Goal: Task Accomplishment & Management: Manage account settings

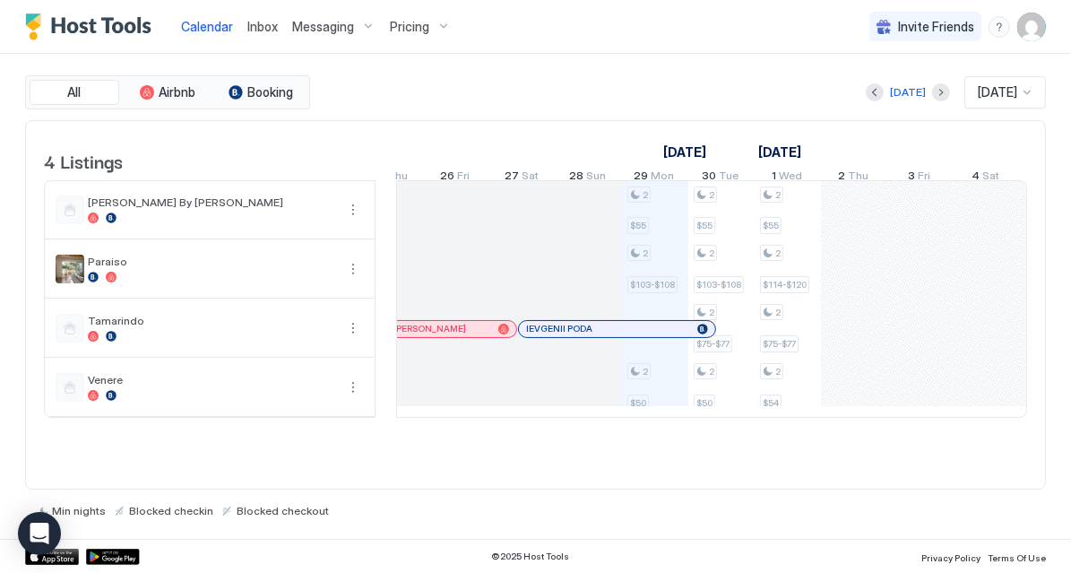
scroll to position [1, 851]
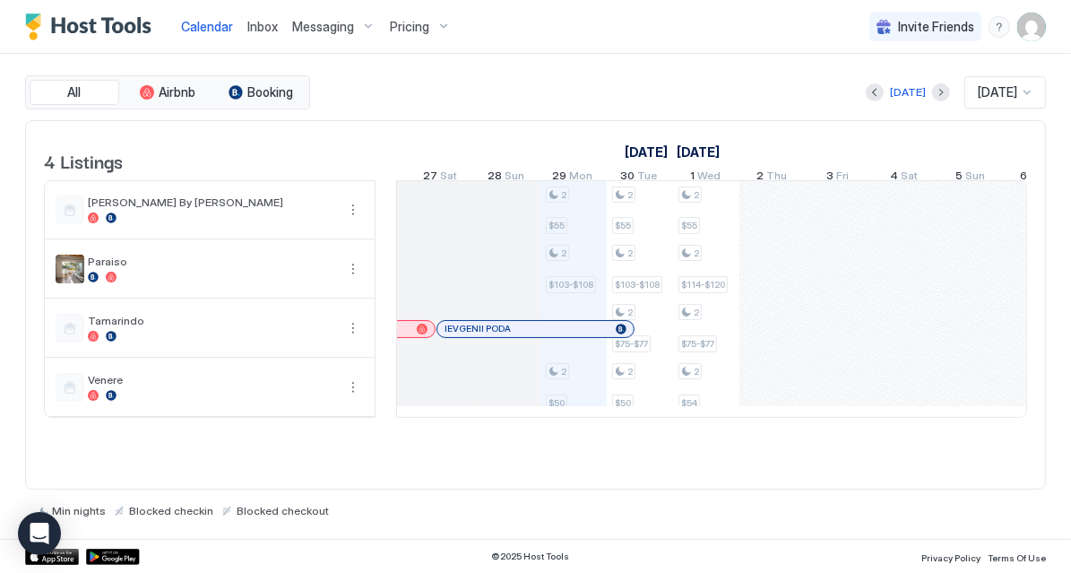
click at [281, 34] on div "Inbox" at bounding box center [262, 26] width 45 height 33
click at [267, 30] on span "Inbox" at bounding box center [262, 26] width 30 height 15
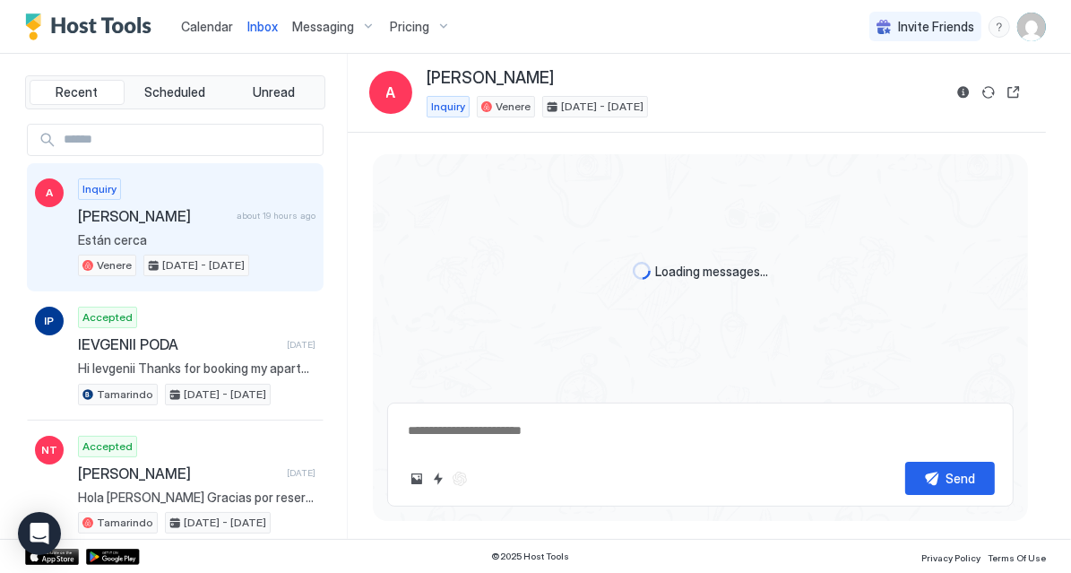
scroll to position [545, 0]
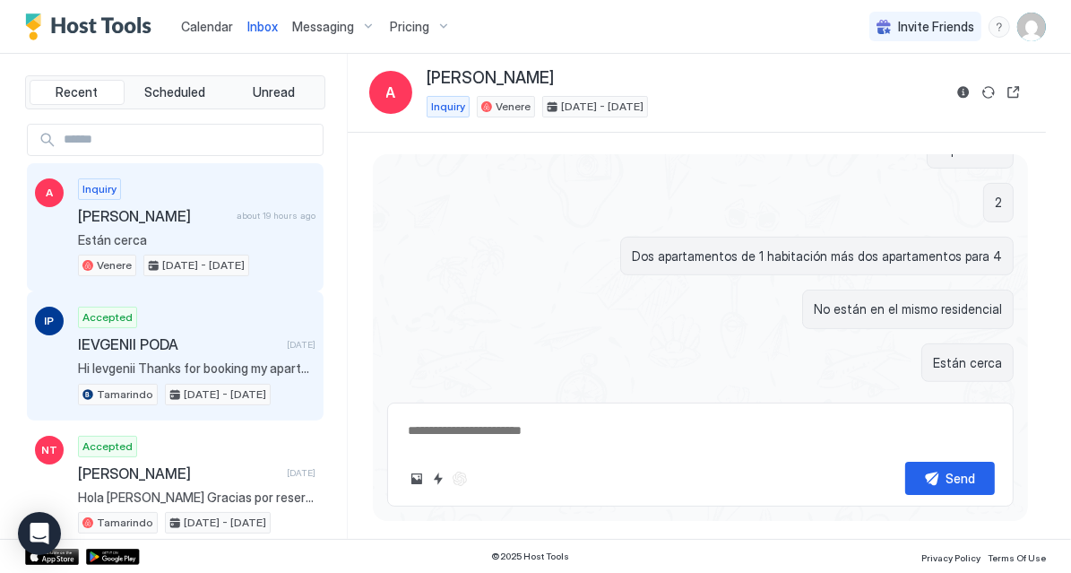
click at [228, 335] on span "IEVGENII PODA" at bounding box center [179, 344] width 202 height 18
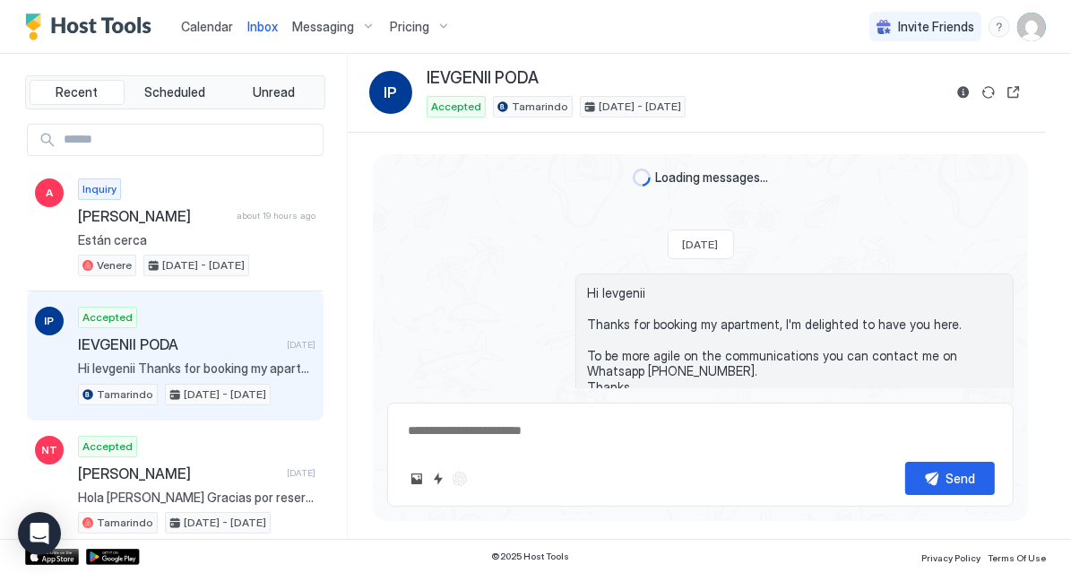
scroll to position [47, 0]
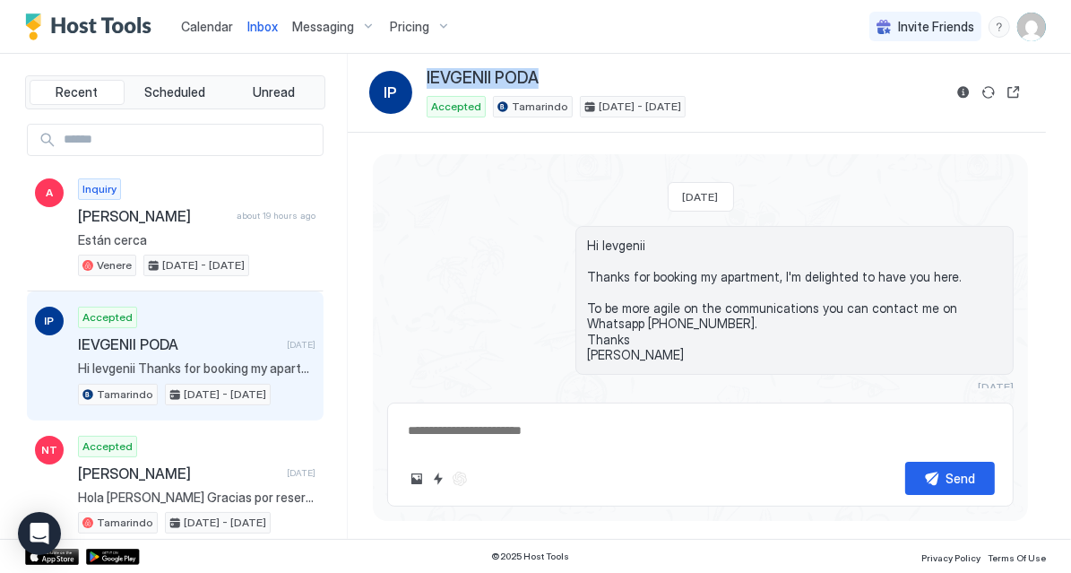
drag, startPoint x: 547, startPoint y: 77, endPoint x: 426, endPoint y: 68, distance: 122.2
click at [426, 68] on div "IP IEVGENII PODA Accepted Tamarindo [DATE] - [DATE]" at bounding box center [655, 92] width 573 height 49
copy span "IEVGENII PODA"
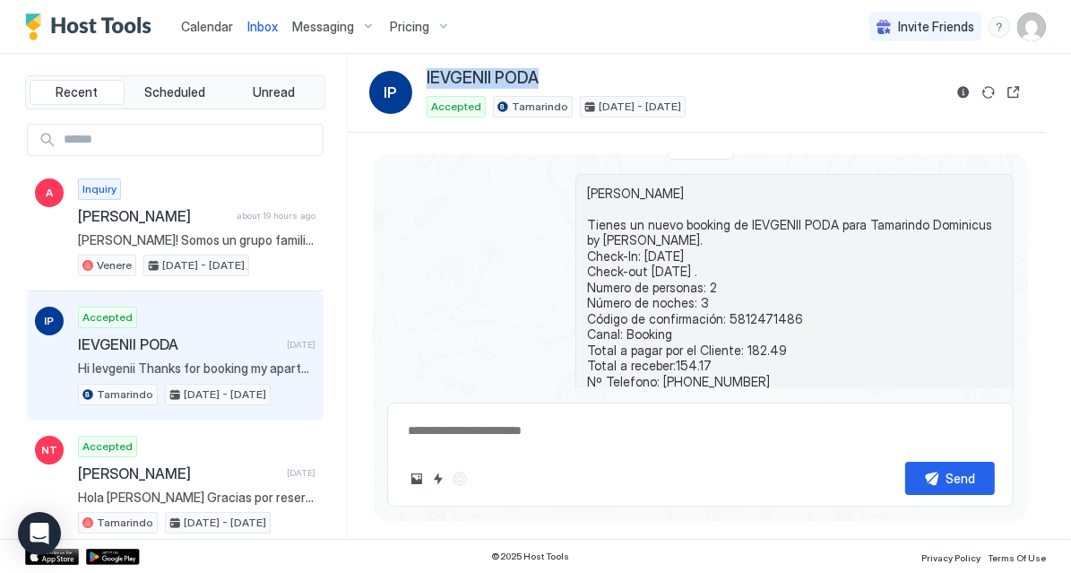
scroll to position [72, 0]
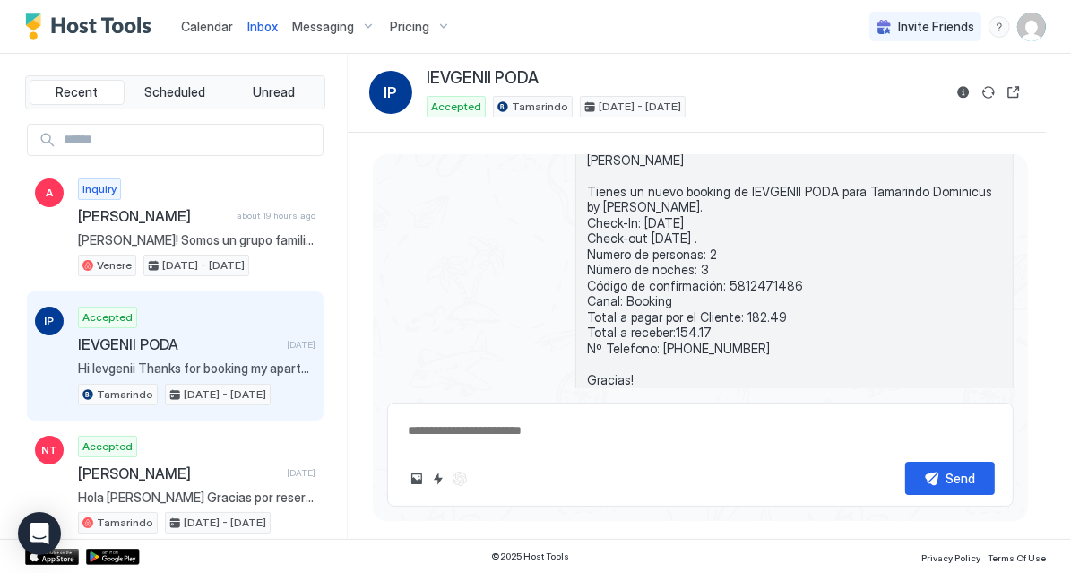
click at [747, 280] on span "[PERSON_NAME] Tienes un nuevo booking de IEVGENII PODA para Tamarindo Dominicus…" at bounding box center [794, 270] width 415 height 236
copy span "5812471486"
drag, startPoint x: 652, startPoint y: 343, endPoint x: 684, endPoint y: 344, distance: 31.4
click at [684, 344] on span "[PERSON_NAME] Tienes un nuevo booking de IEVGENII PODA para Tamarindo Dominicus…" at bounding box center [794, 270] width 415 height 236
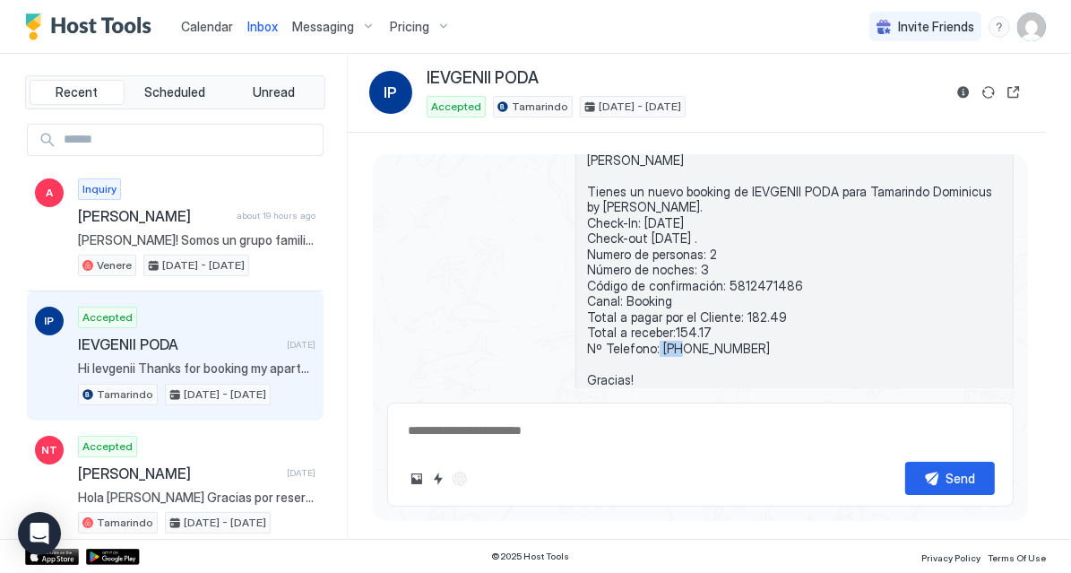
copy span "+380"
drag, startPoint x: 778, startPoint y: 313, endPoint x: 734, endPoint y: 312, distance: 43.9
click at [734, 312] on span "[PERSON_NAME] Tienes un nuevo booking de IEVGENII PODA para Tamarindo Dominicus…" at bounding box center [794, 270] width 415 height 236
copy span "182.49"
drag, startPoint x: 768, startPoint y: 347, endPoint x: 654, endPoint y: 344, distance: 113.8
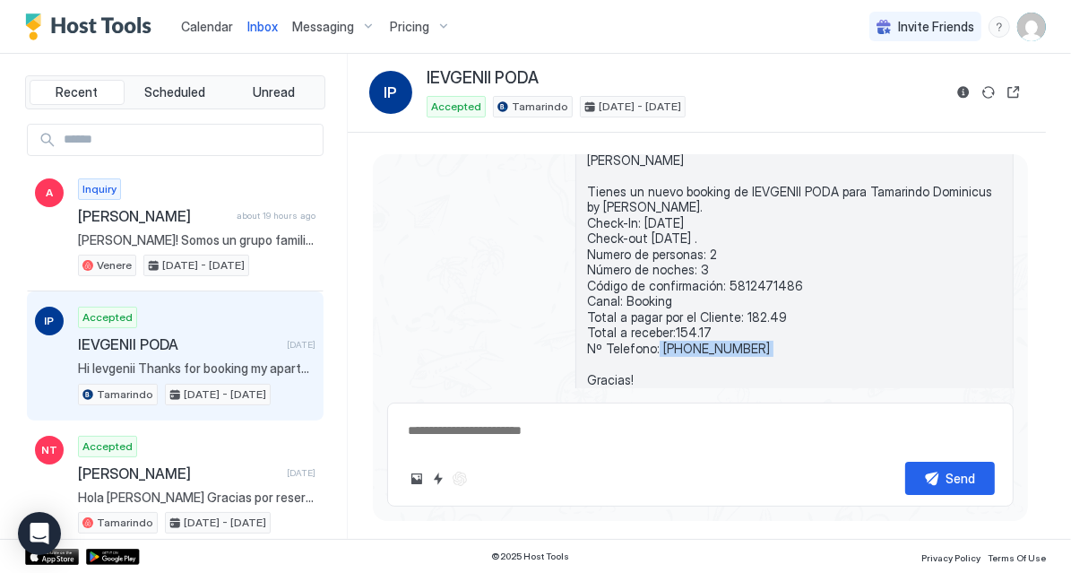
click at [654, 344] on span "[PERSON_NAME] Tienes un nuevo booking de IEVGENII PODA para Tamarindo Dominicus…" at bounding box center [794, 270] width 415 height 236
copy span "[PHONE_NUMBER]"
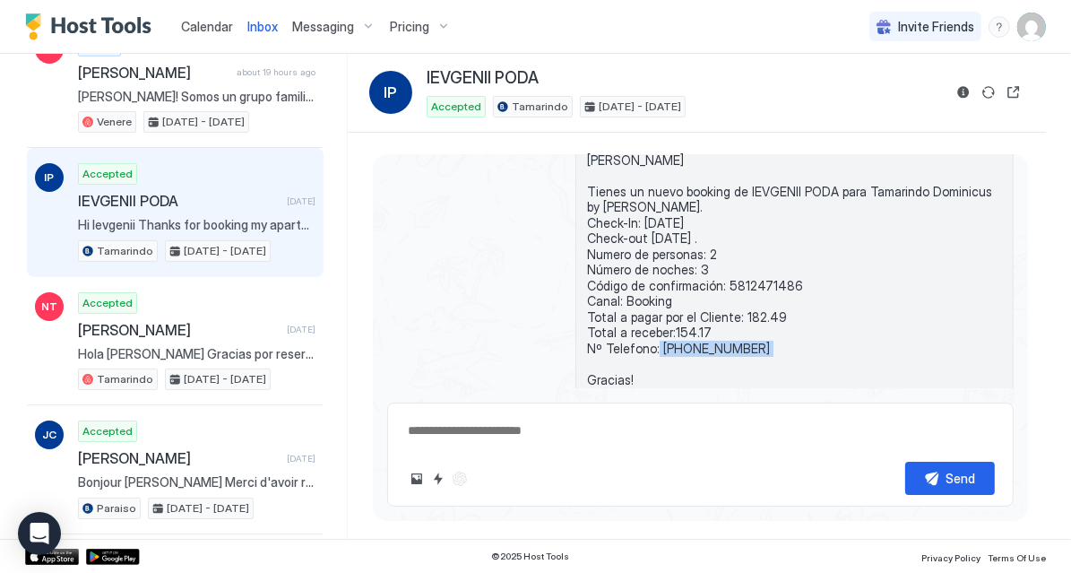
scroll to position [0, 0]
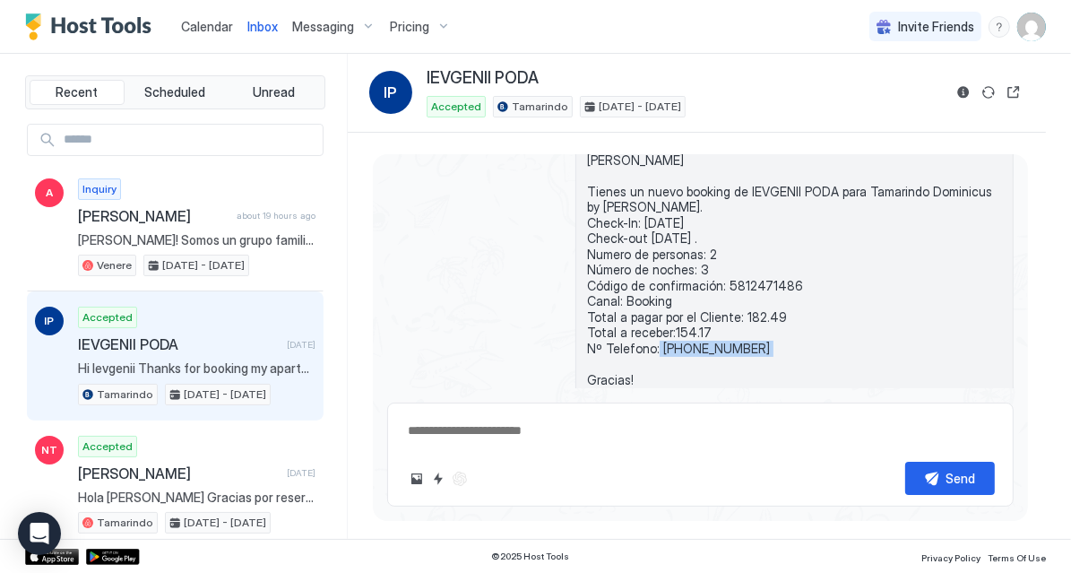
click at [224, 25] on span "Calendar" at bounding box center [207, 26] width 52 height 15
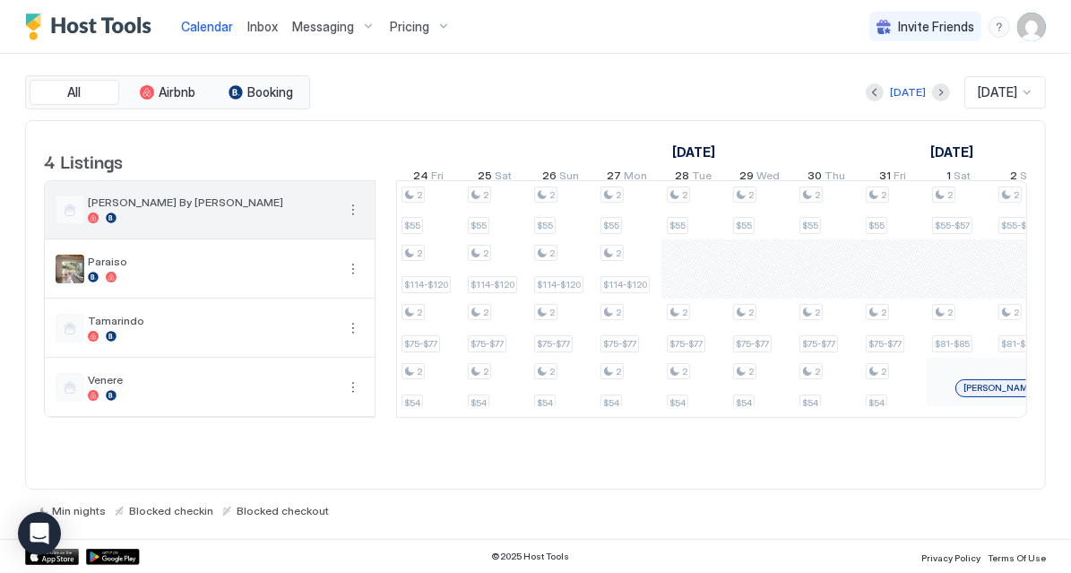
click at [234, 209] on span "[PERSON_NAME] By [PERSON_NAME]" at bounding box center [211, 201] width 247 height 13
click at [351, 220] on button "More options" at bounding box center [353, 210] width 22 height 22
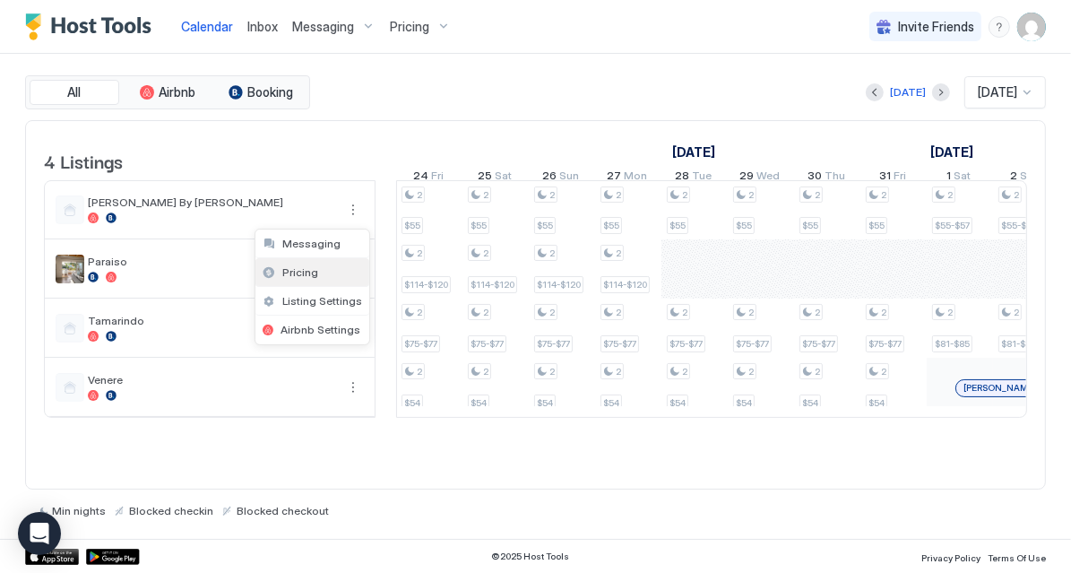
click at [277, 263] on div "Pricing" at bounding box center [312, 272] width 114 height 29
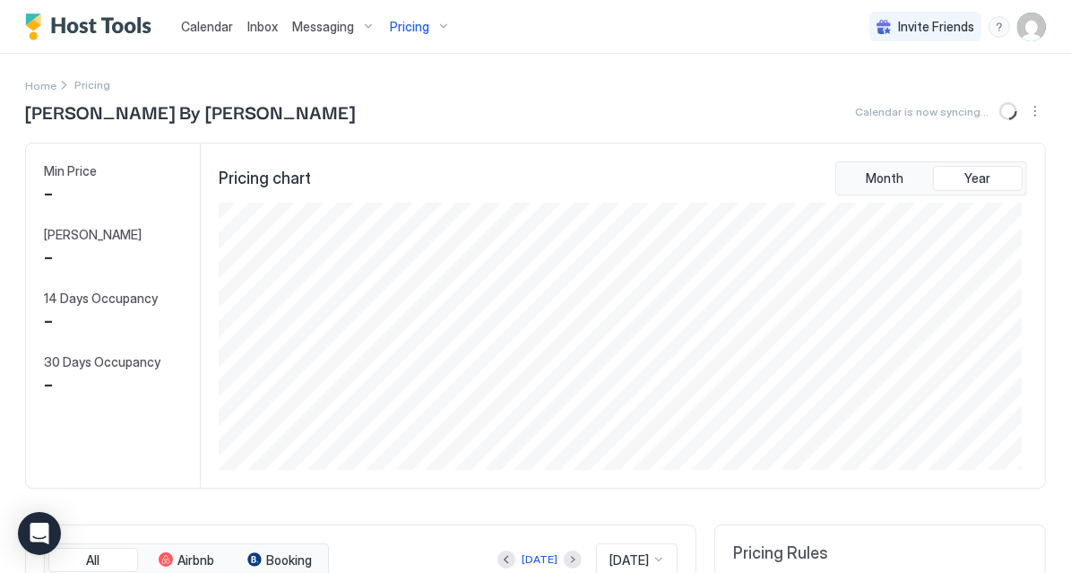
scroll to position [267, 802]
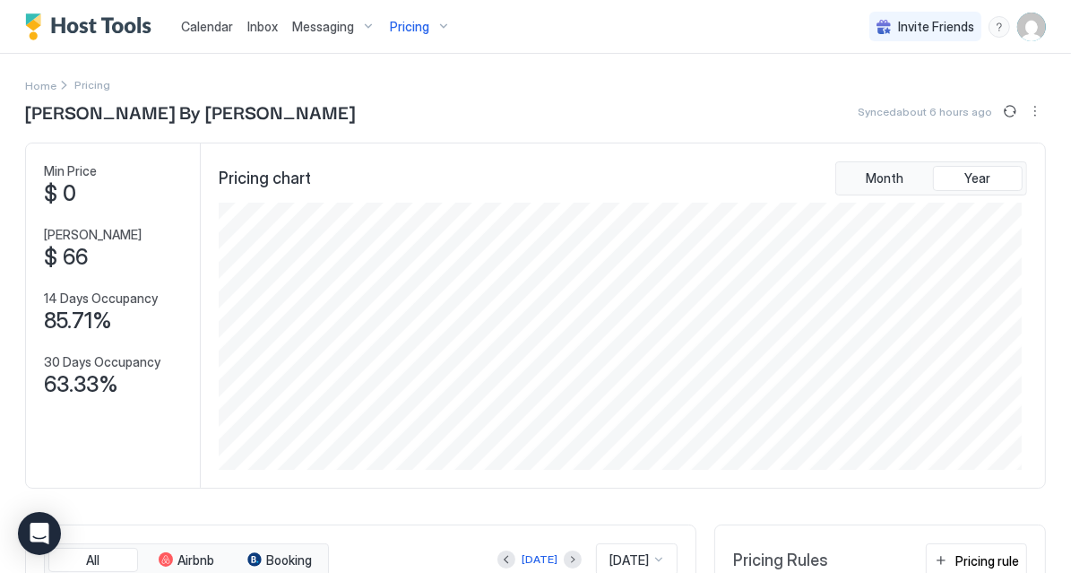
click at [228, 30] on span "Calendar" at bounding box center [207, 26] width 52 height 15
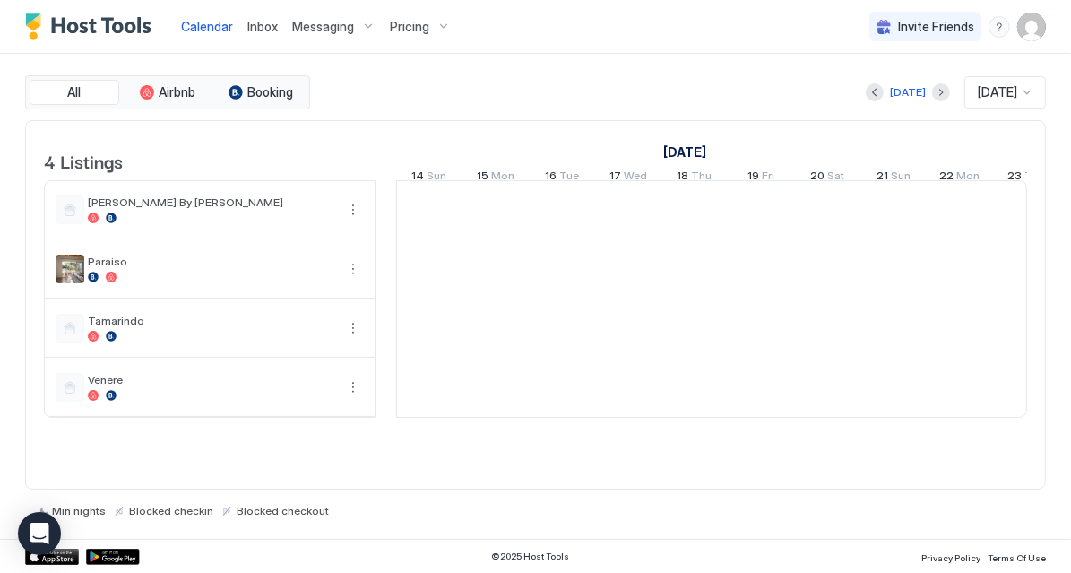
scroll to position [0, 995]
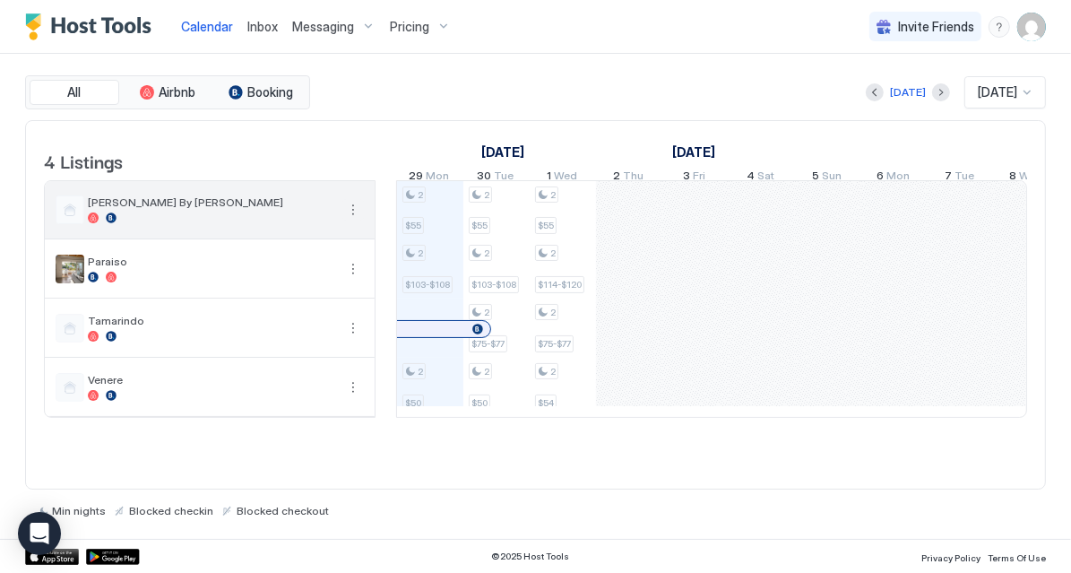
click at [356, 211] on button "More options" at bounding box center [353, 210] width 22 height 22
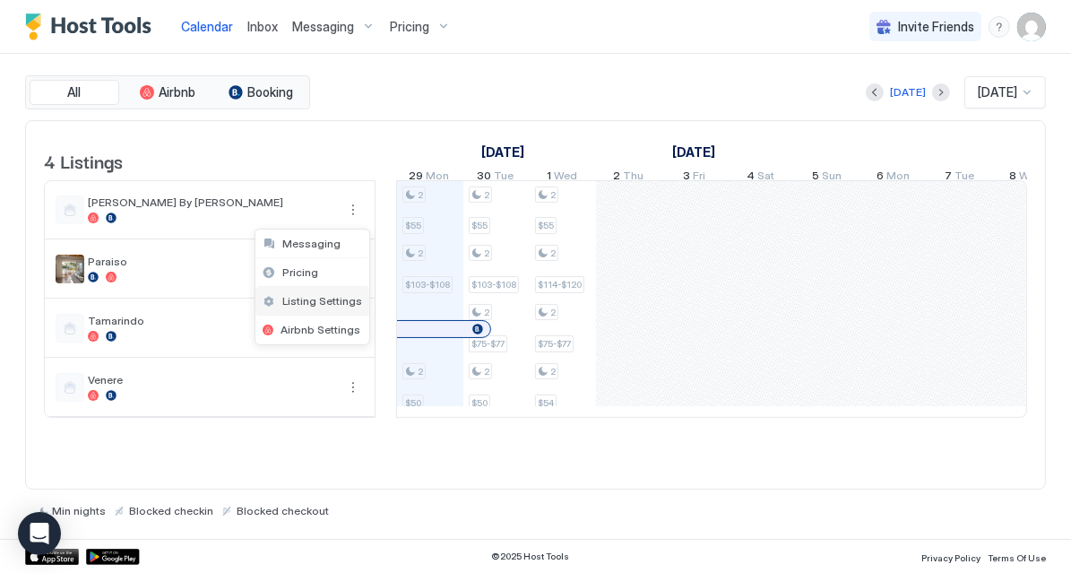
click at [335, 298] on span "Listing Settings" at bounding box center [322, 300] width 80 height 13
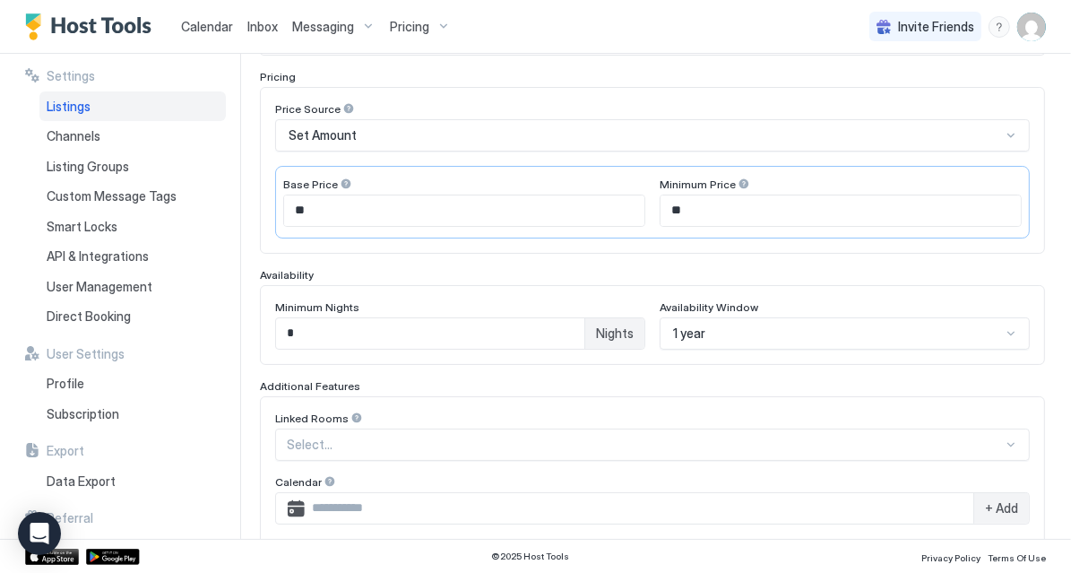
scroll to position [287, 0]
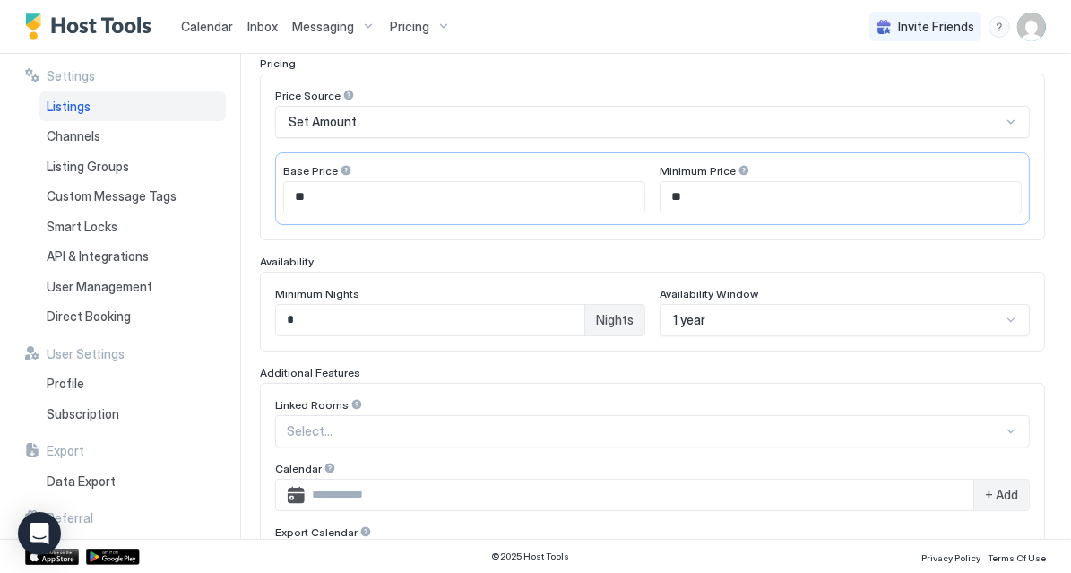
click at [203, 29] on span "Calendar" at bounding box center [207, 26] width 52 height 15
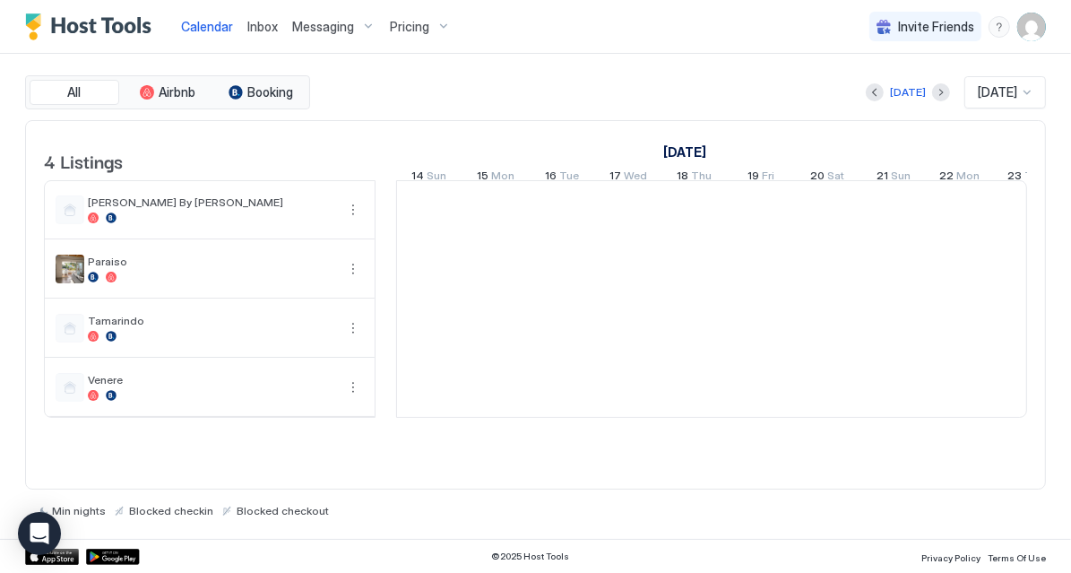
scroll to position [0, 995]
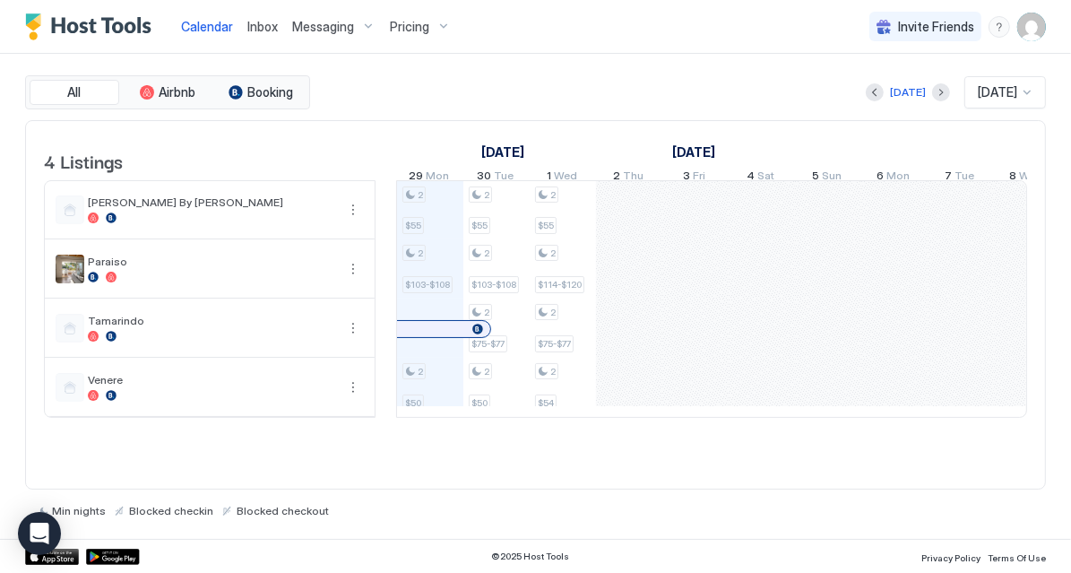
click at [225, 22] on span "Calendar" at bounding box center [207, 26] width 52 height 15
click at [261, 31] on span "Inbox" at bounding box center [262, 26] width 30 height 15
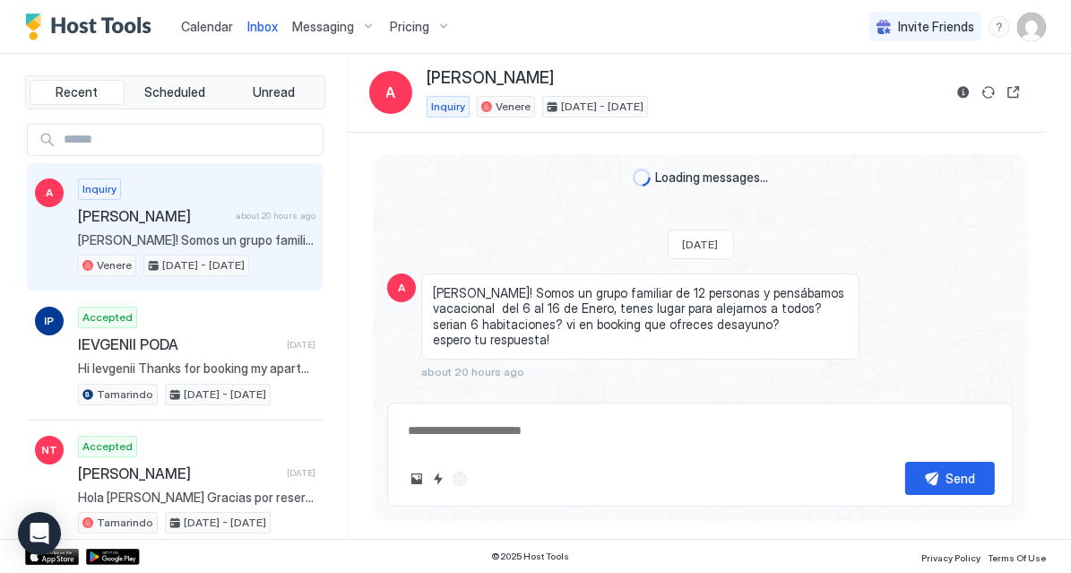
scroll to position [545, 0]
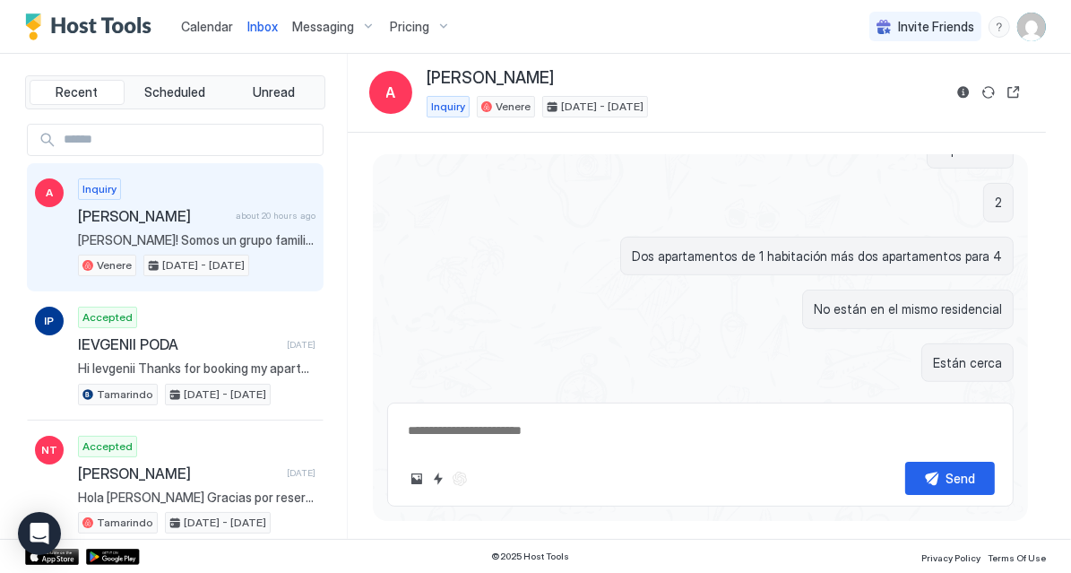
type textarea "*"
